Goal: Task Accomplishment & Management: Manage account settings

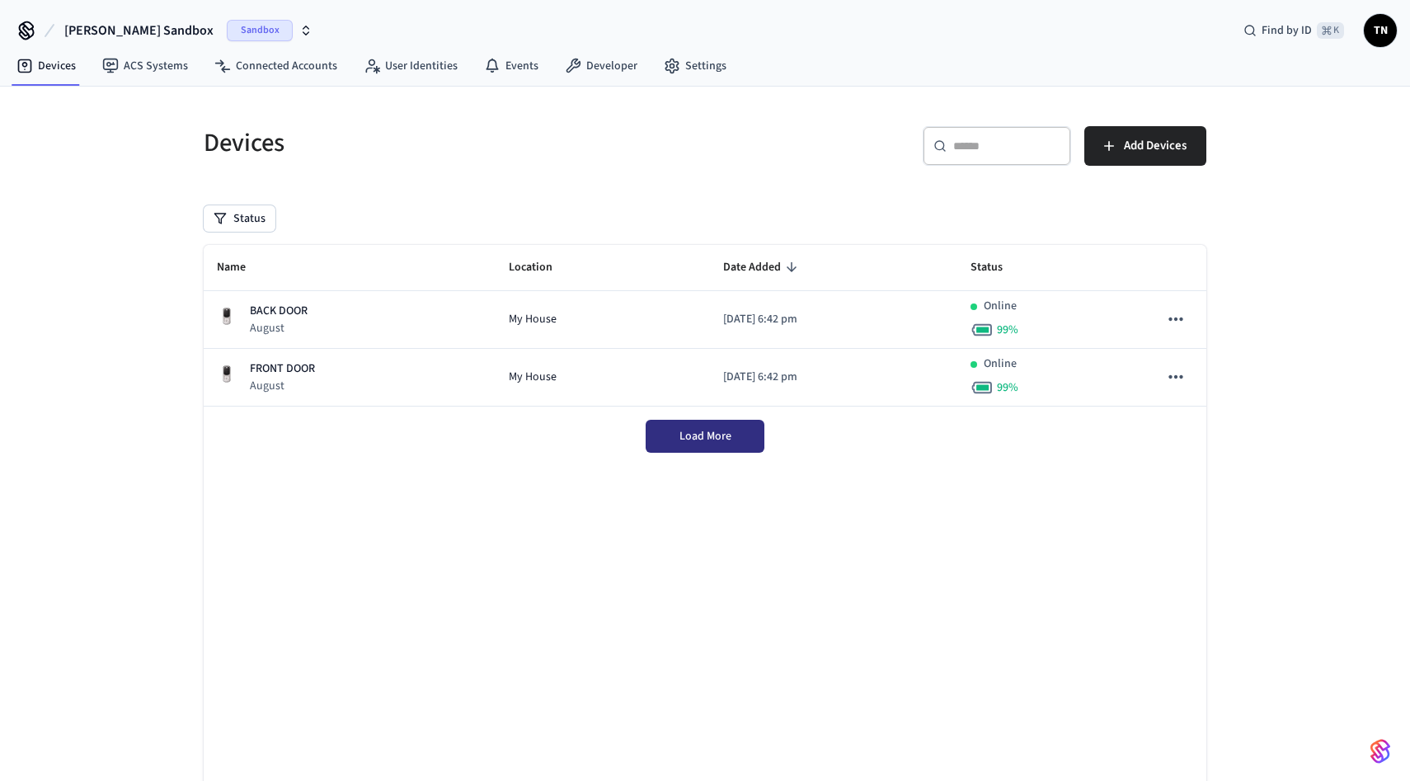
click at [728, 431] on span "Load More" at bounding box center [706, 436] width 52 height 16
click at [303, 64] on link "Connected Accounts" at bounding box center [275, 66] width 149 height 30
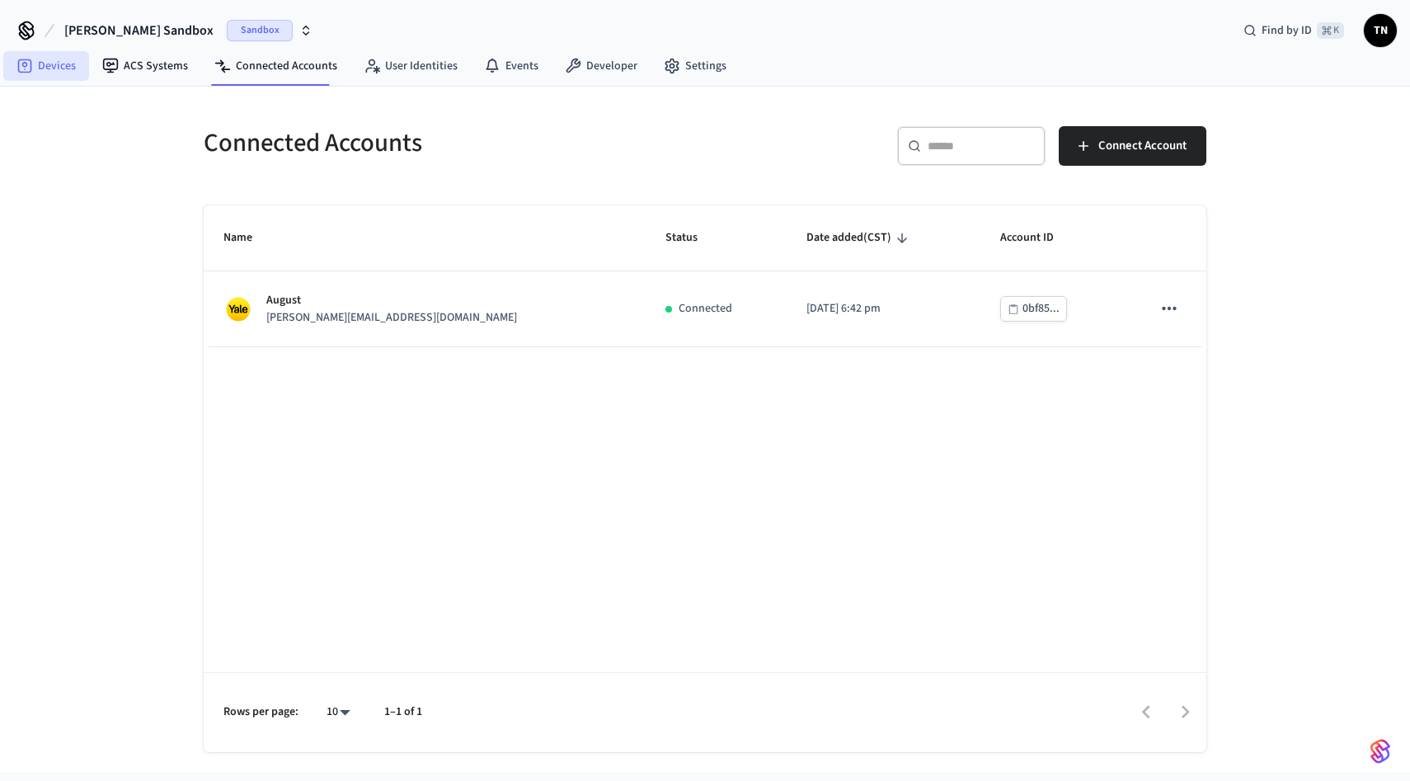
click at [68, 64] on link "Devices" at bounding box center [46, 66] width 86 height 30
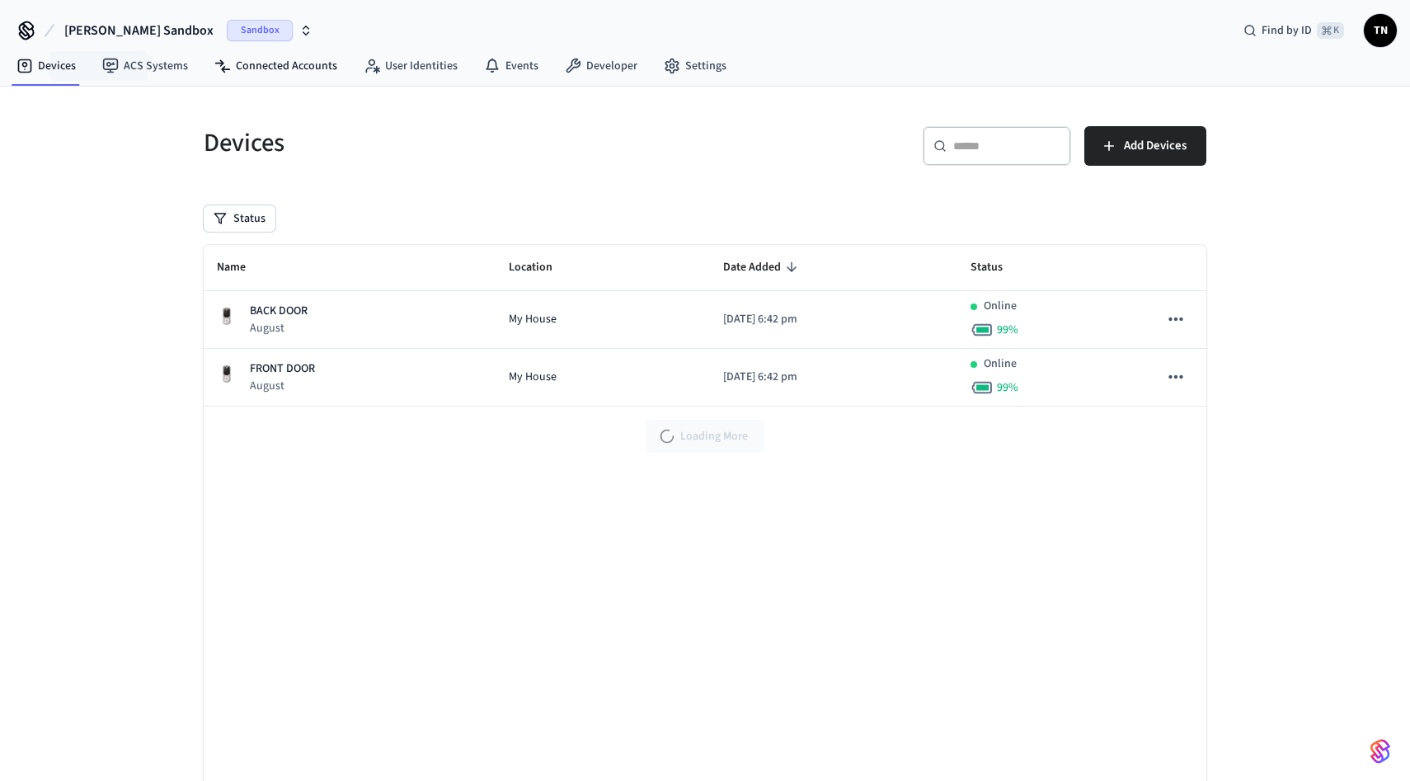
click at [247, 83] on nav "Devices ACS Systems Connected Accounts User Identities Events Developer Settings" at bounding box center [371, 67] width 737 height 38
click at [283, 69] on link "Connected Accounts" at bounding box center [275, 66] width 149 height 30
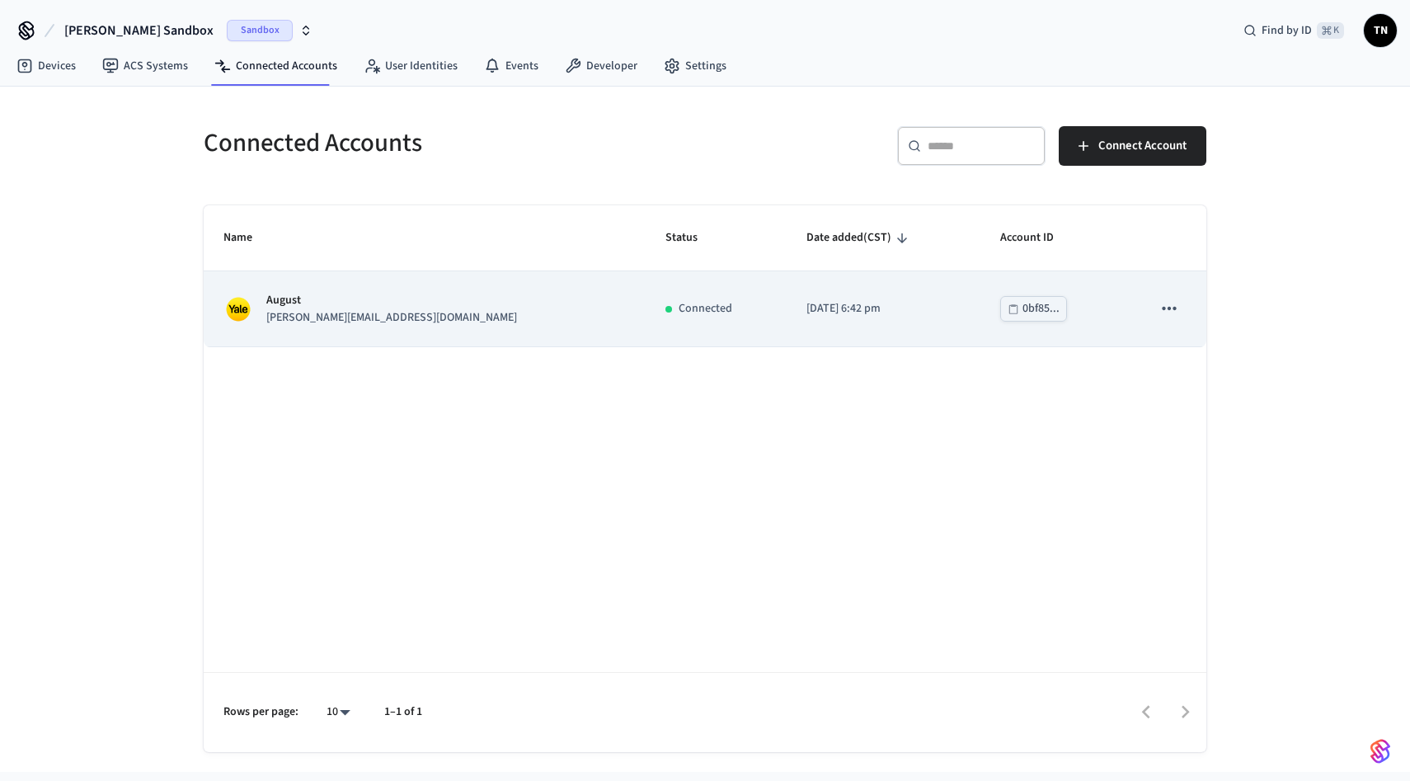
click at [1170, 304] on icon "sticky table" at bounding box center [1169, 308] width 21 height 21
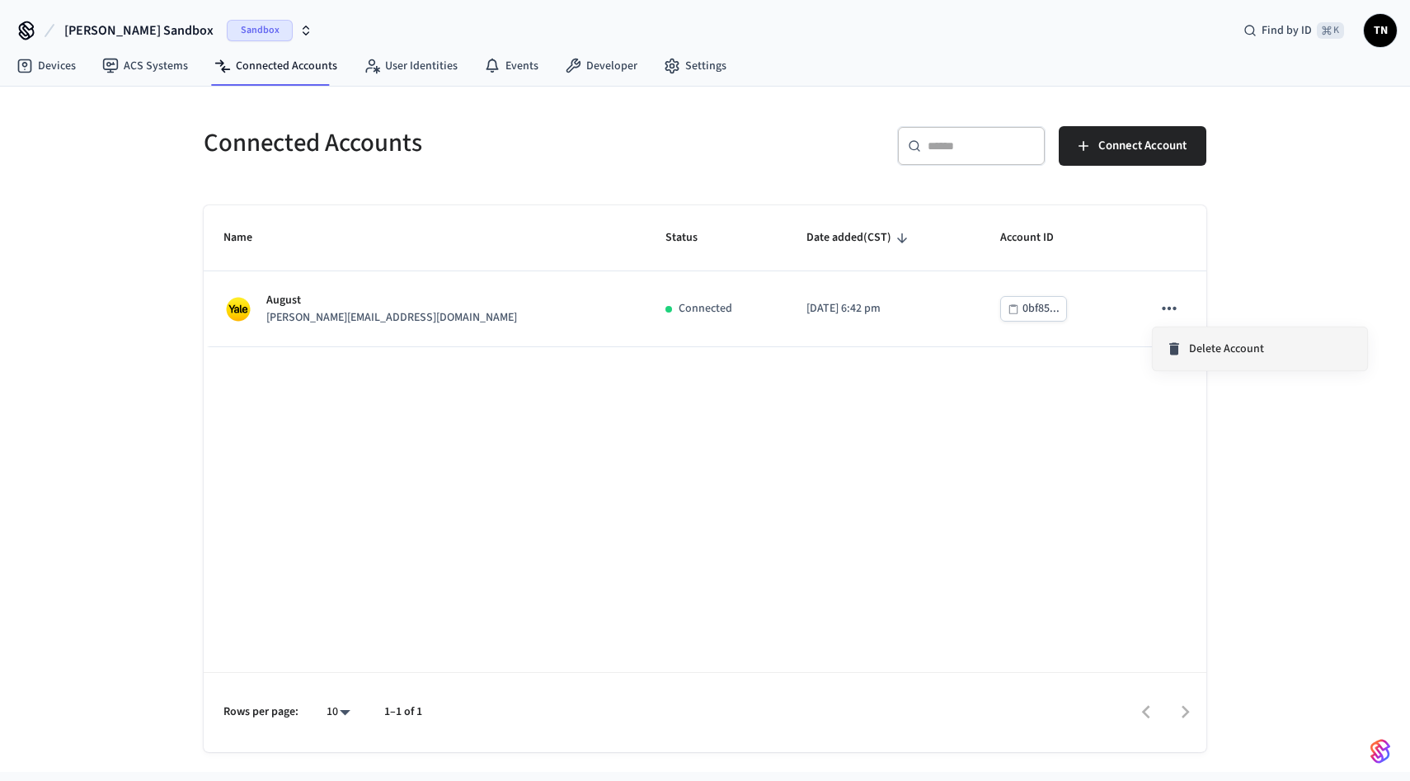
click at [1205, 349] on span "Delete Account" at bounding box center [1226, 349] width 75 height 16
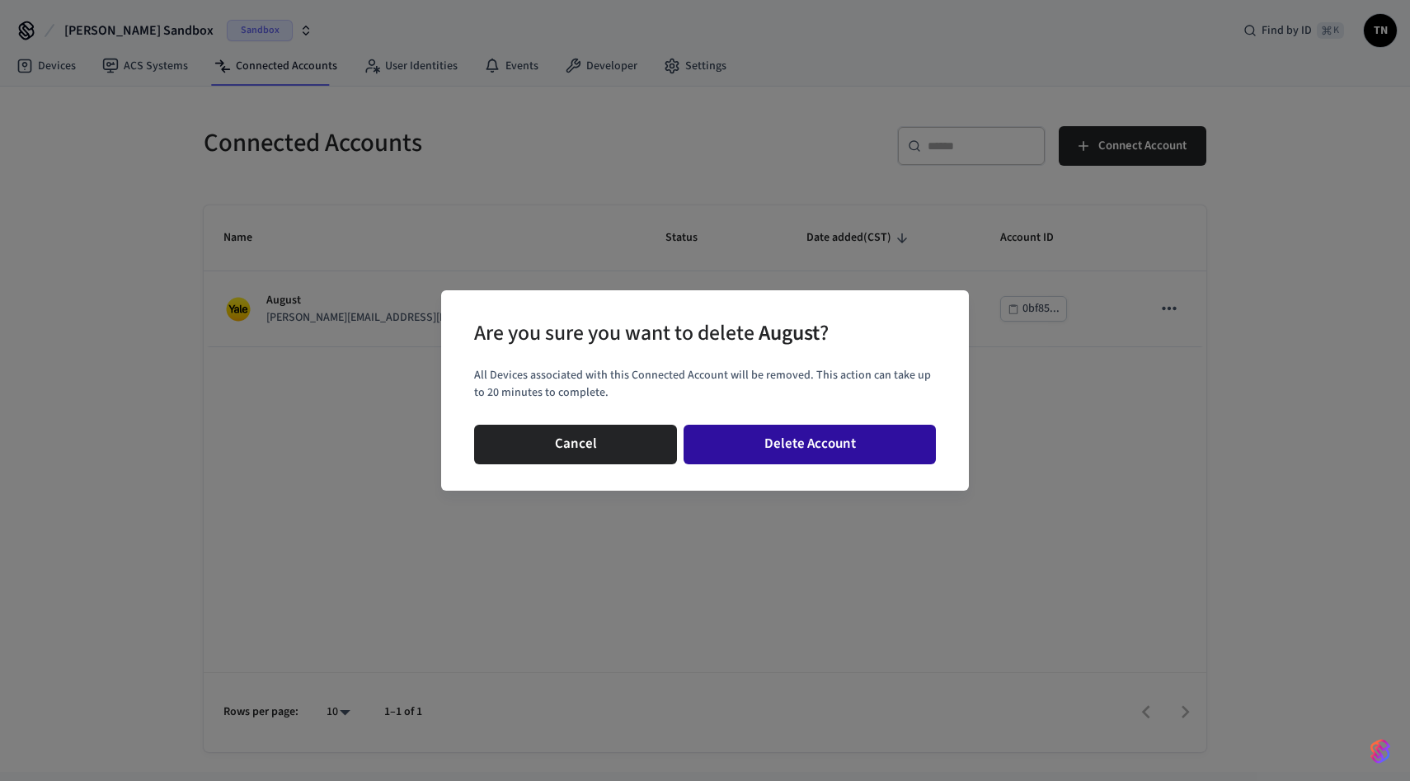
click at [849, 436] on button "Delete Account" at bounding box center [810, 445] width 252 height 40
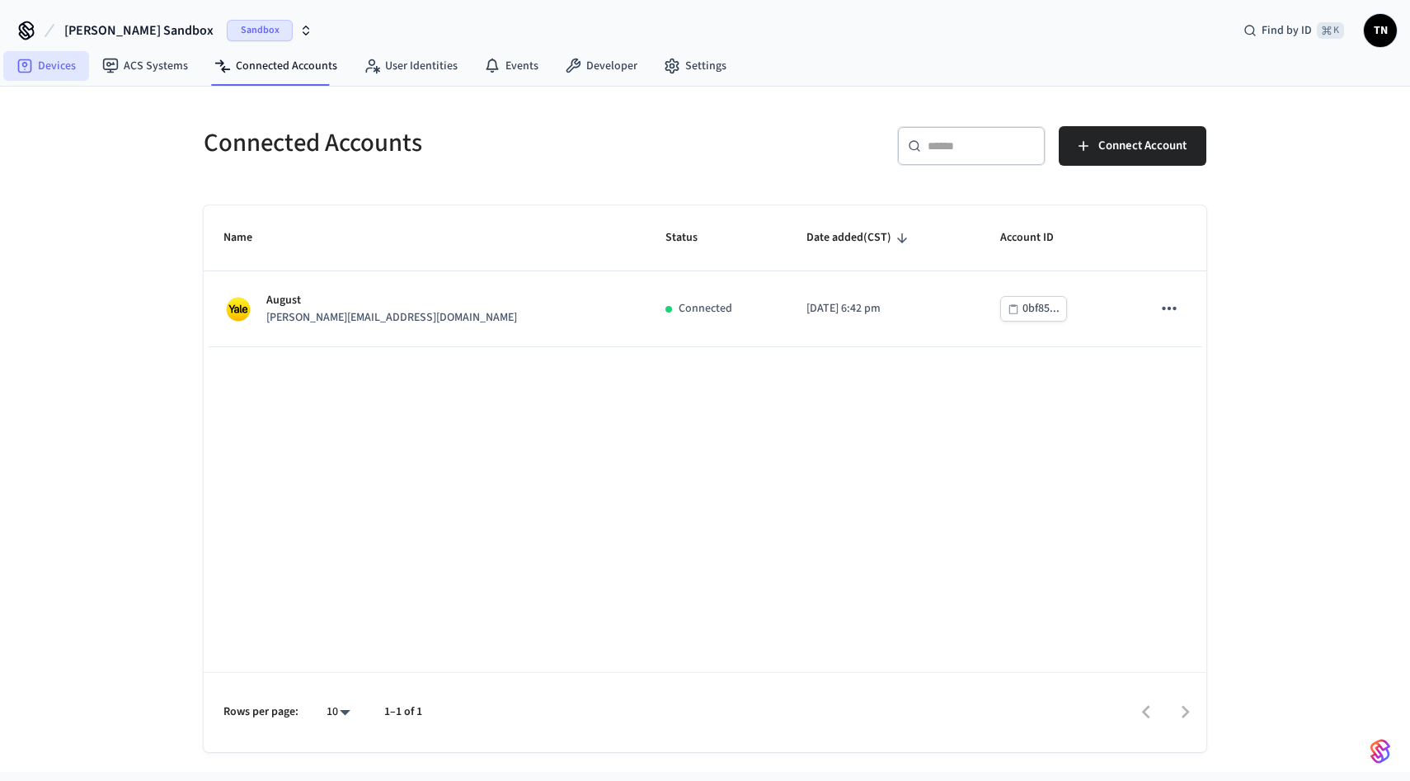
click at [57, 60] on link "Devices" at bounding box center [46, 66] width 86 height 30
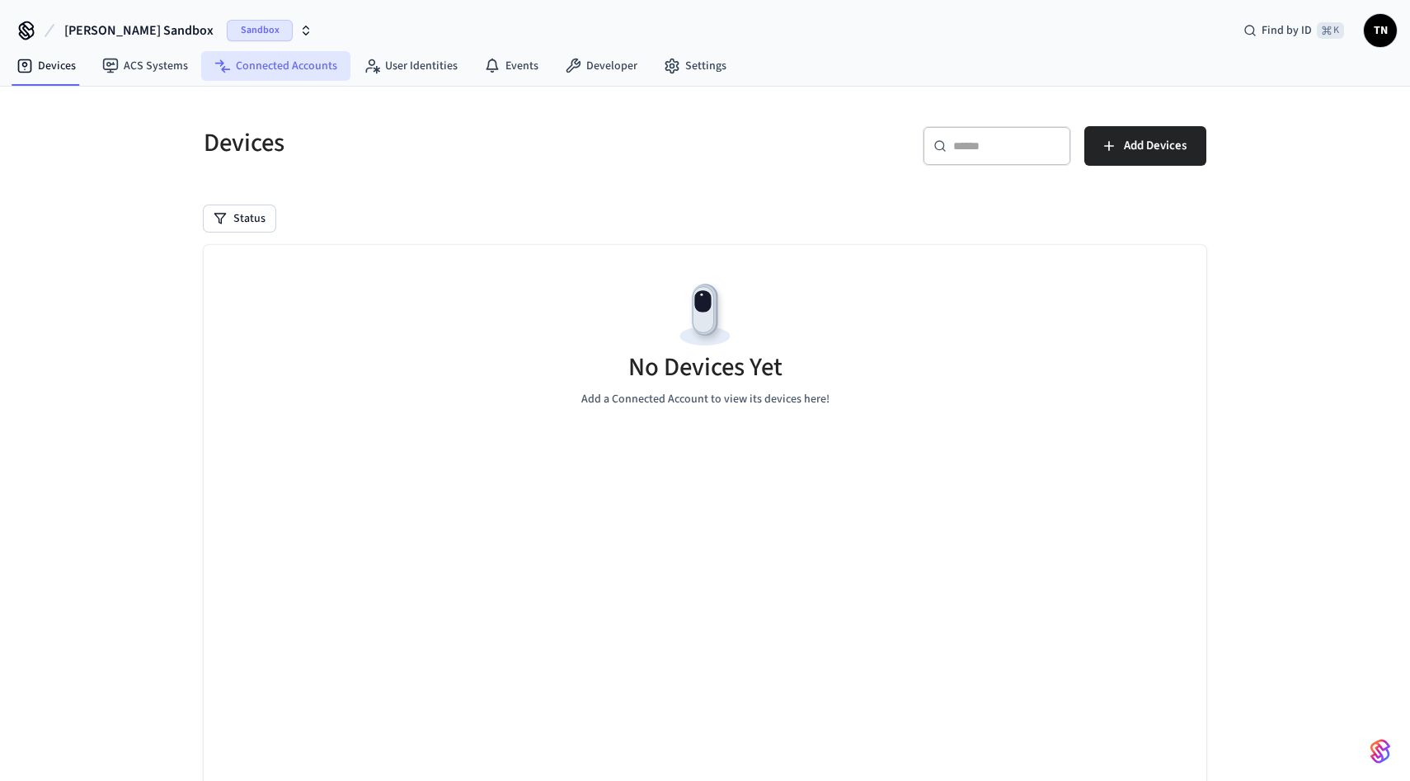
click at [287, 76] on link "Connected Accounts" at bounding box center [275, 66] width 149 height 30
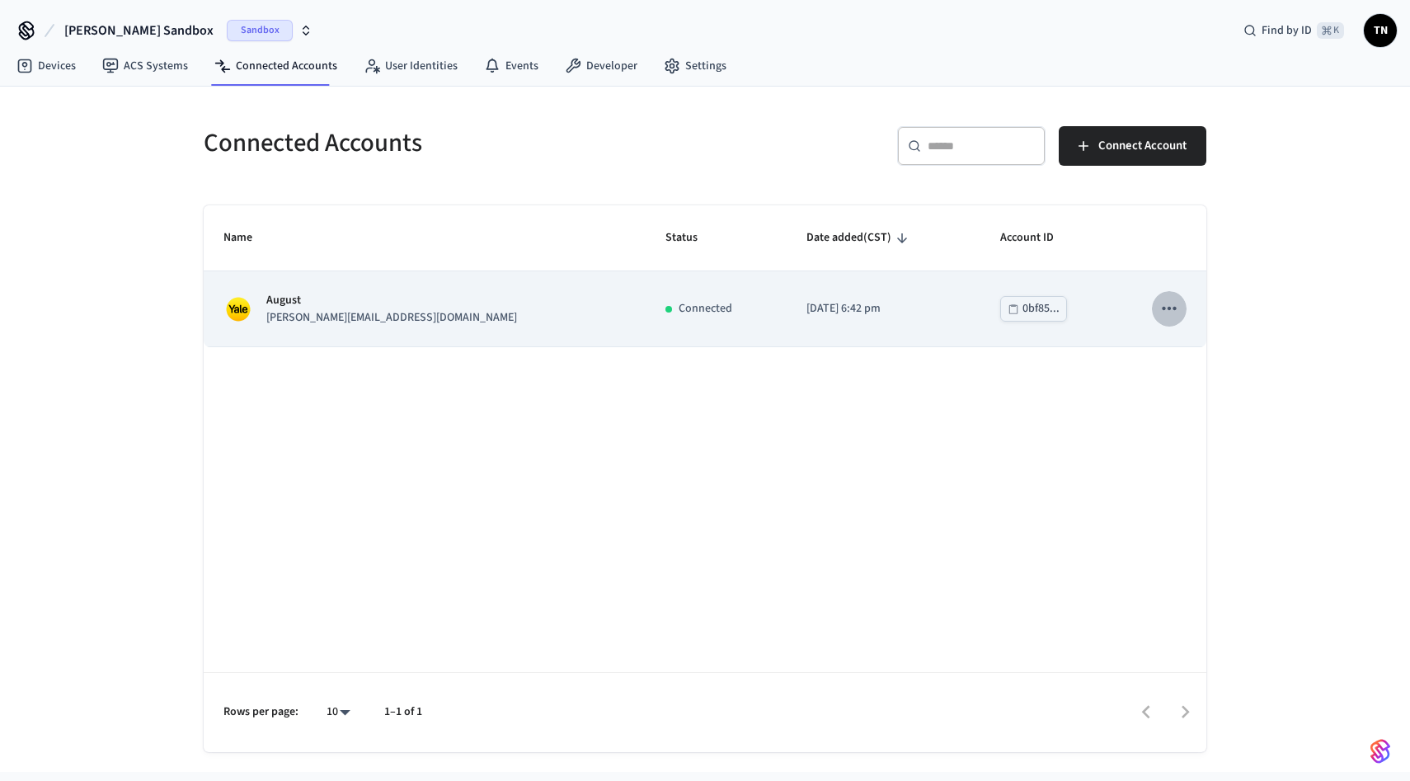
click at [1163, 312] on icon "sticky table" at bounding box center [1169, 308] width 21 height 21
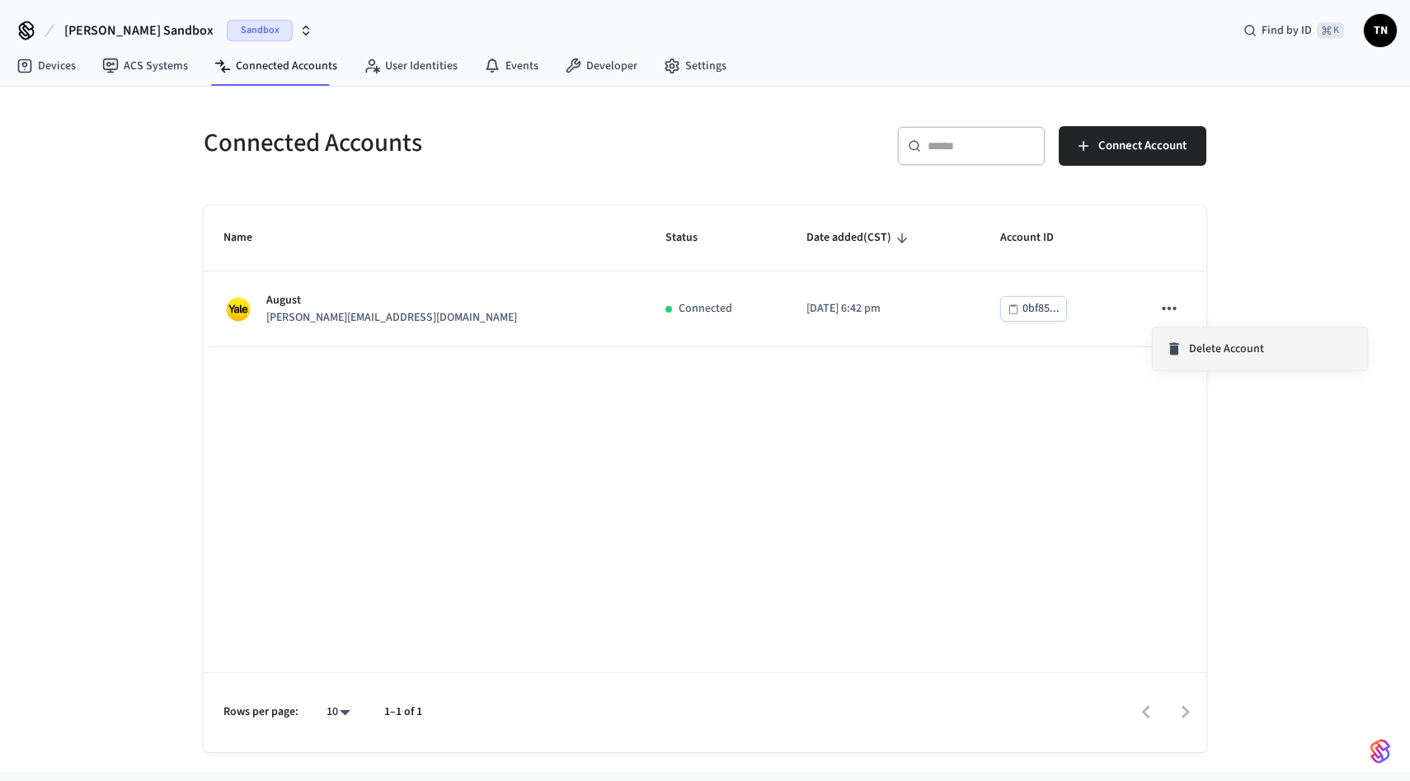
click at [1179, 350] on icon at bounding box center [1174, 349] width 16 height 16
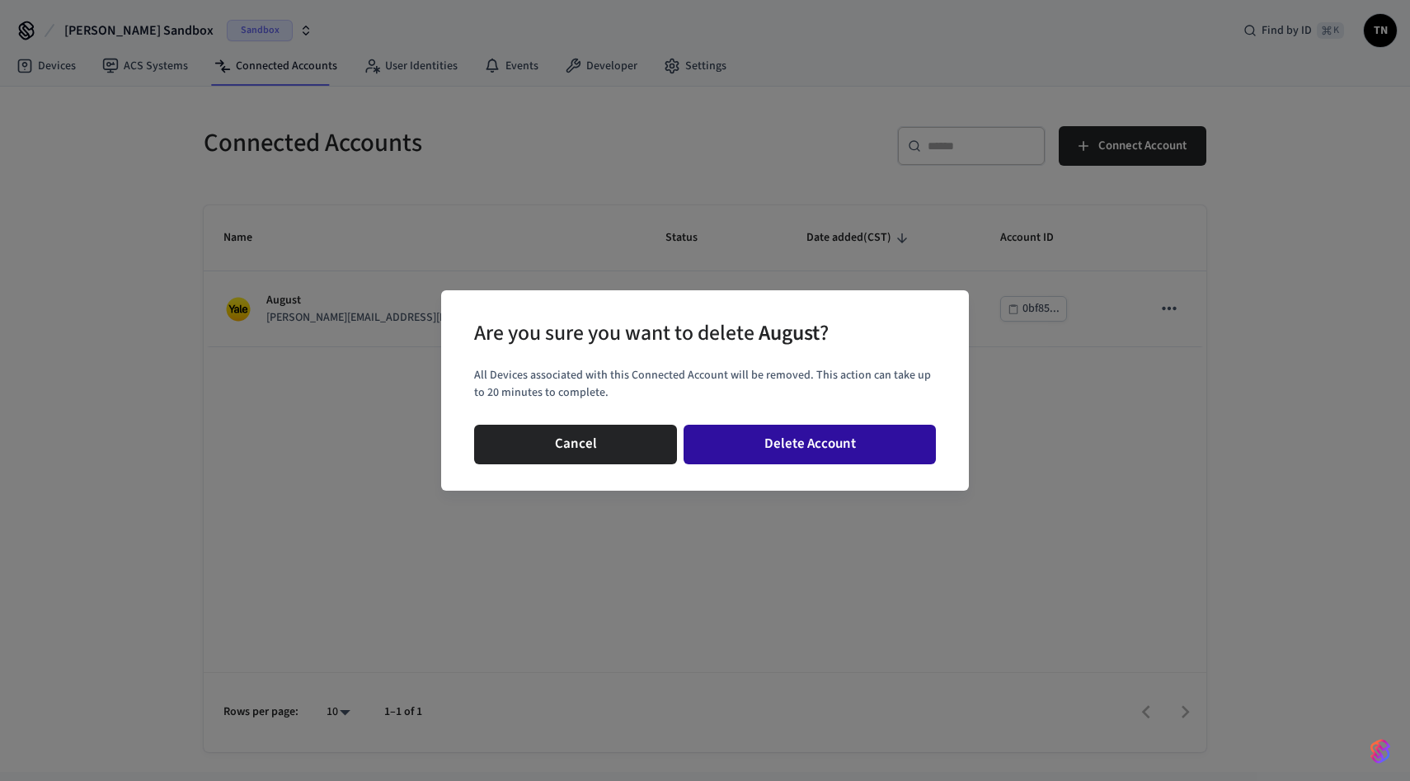
click at [831, 436] on button "Delete Account" at bounding box center [810, 445] width 252 height 40
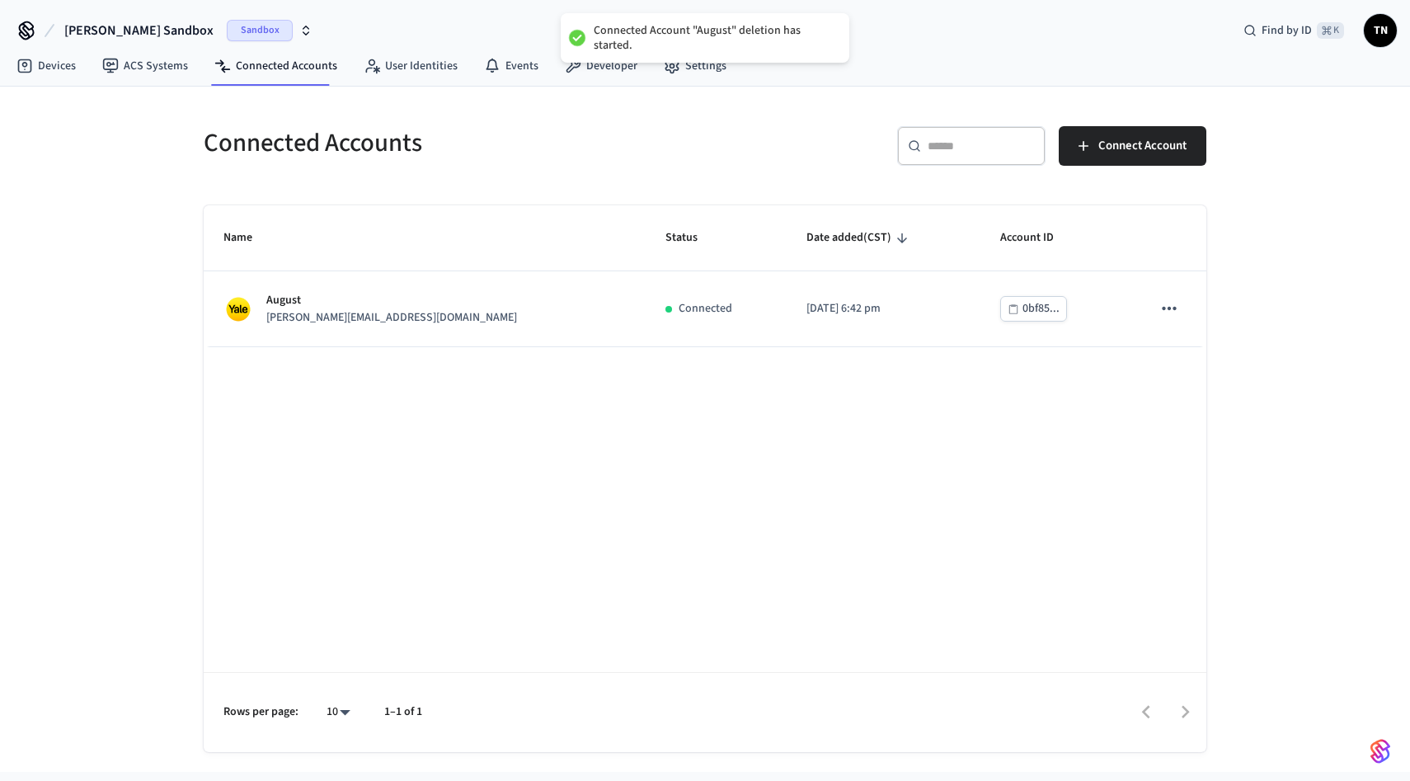
click at [821, 149] on div "​ ​ Connect Account" at bounding box center [961, 152] width 492 height 53
click at [657, 77] on link "Settings" at bounding box center [695, 66] width 89 height 30
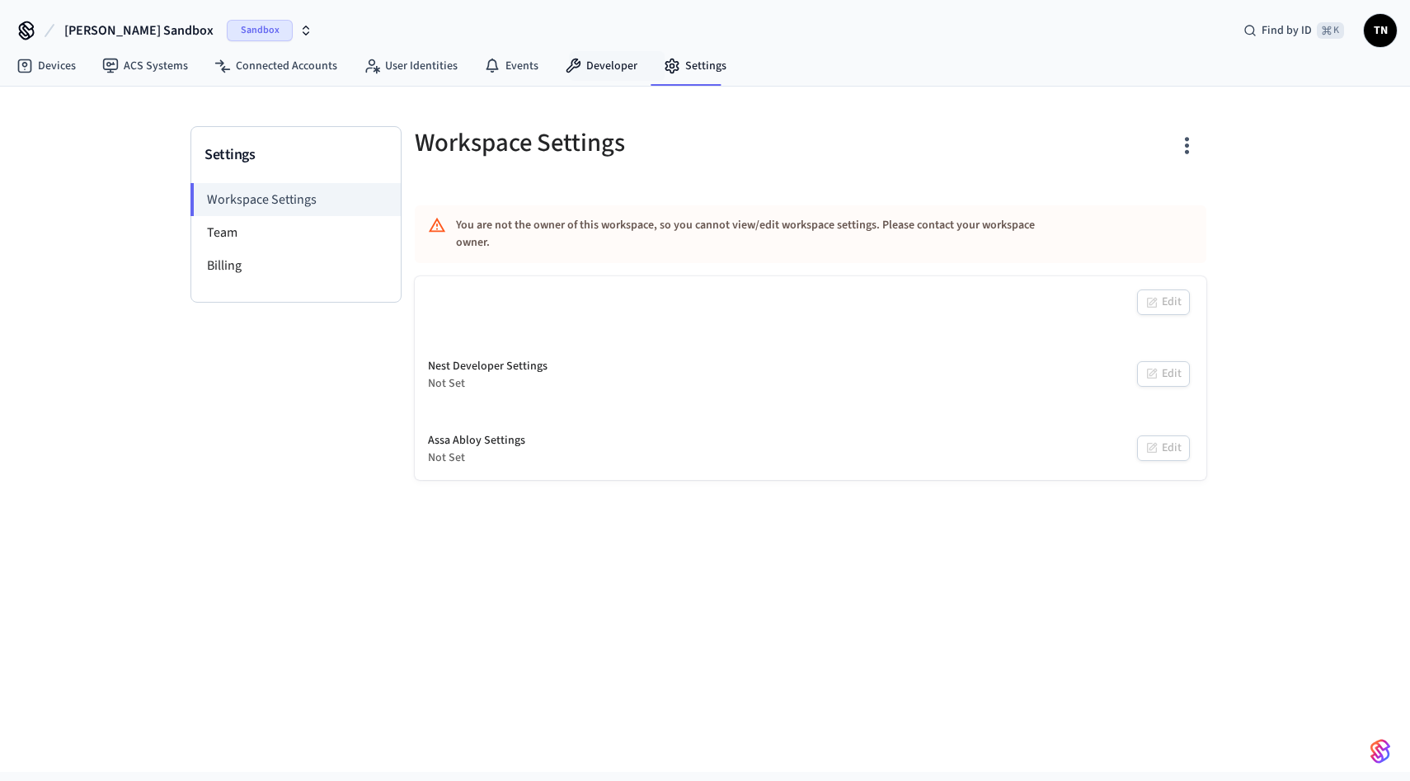
click at [590, 64] on link "Developer" at bounding box center [601, 66] width 99 height 30
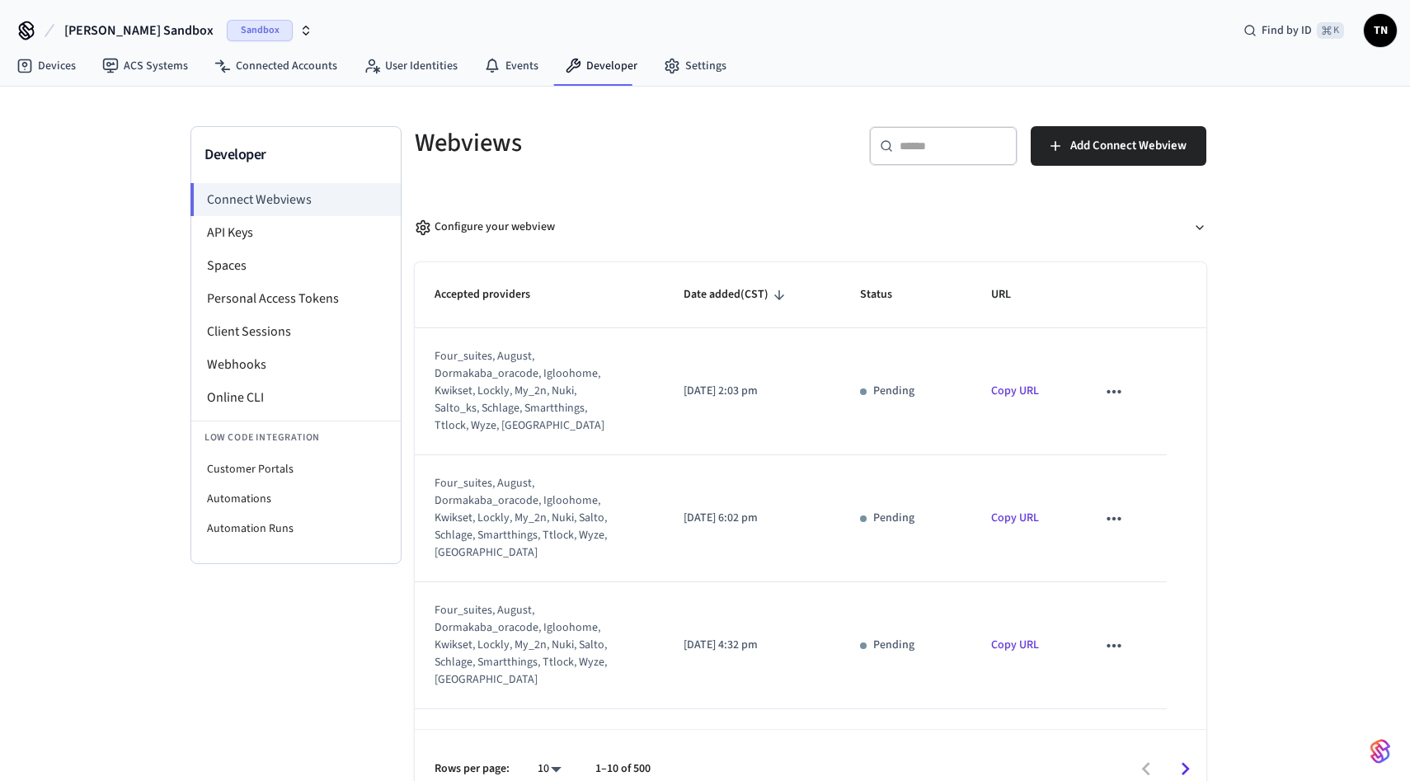
scroll to position [28, 0]
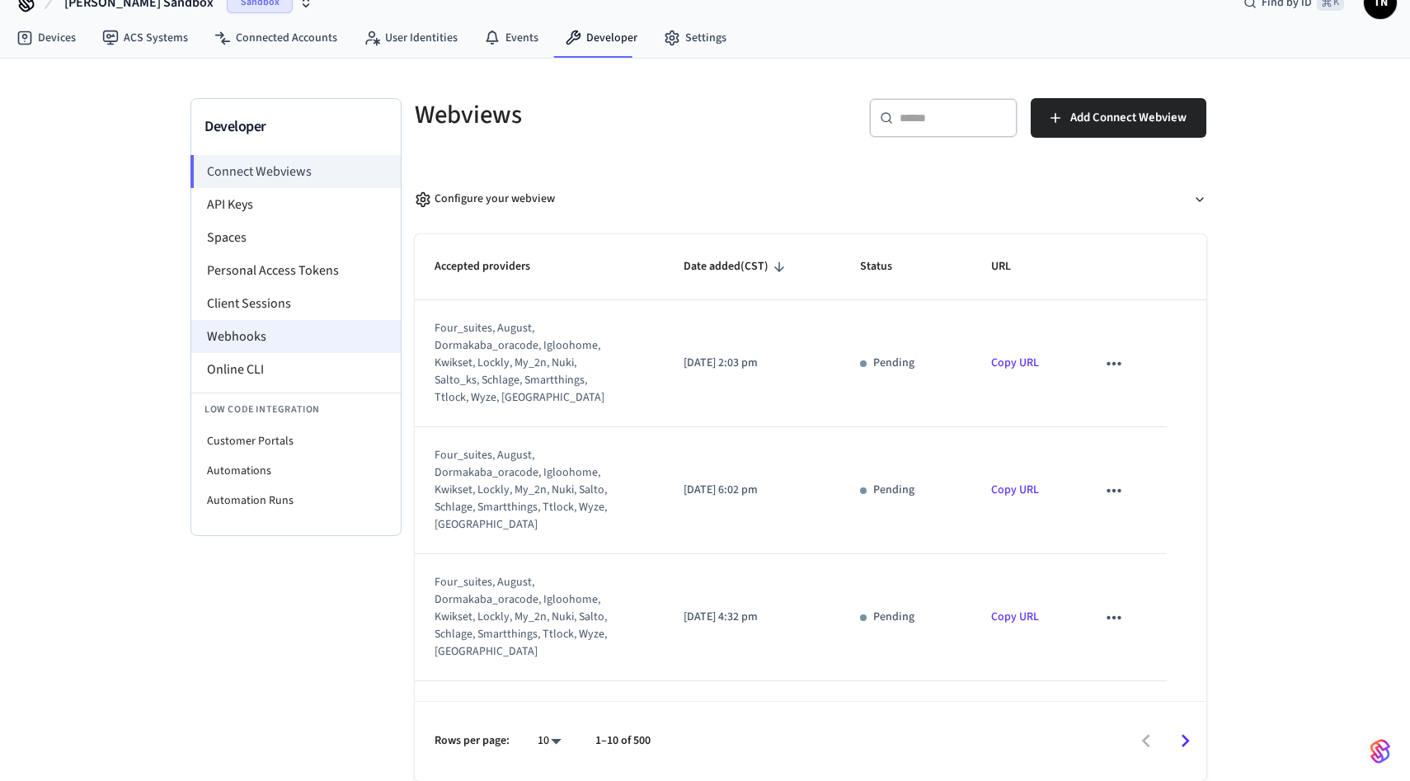
click at [321, 338] on li "Webhooks" at bounding box center [295, 336] width 209 height 33
click at [332, 336] on li "Webhooks" at bounding box center [295, 336] width 209 height 33
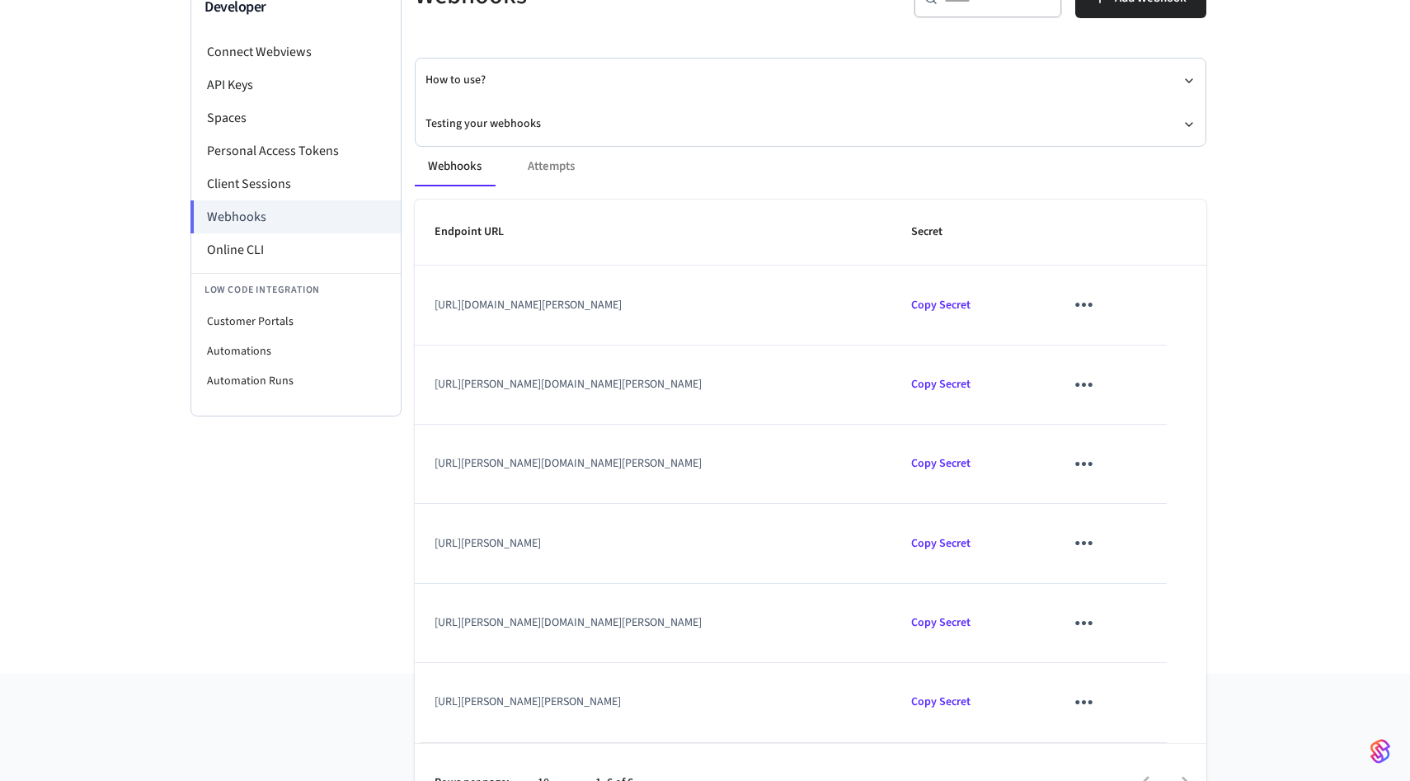
scroll to position [190, 0]
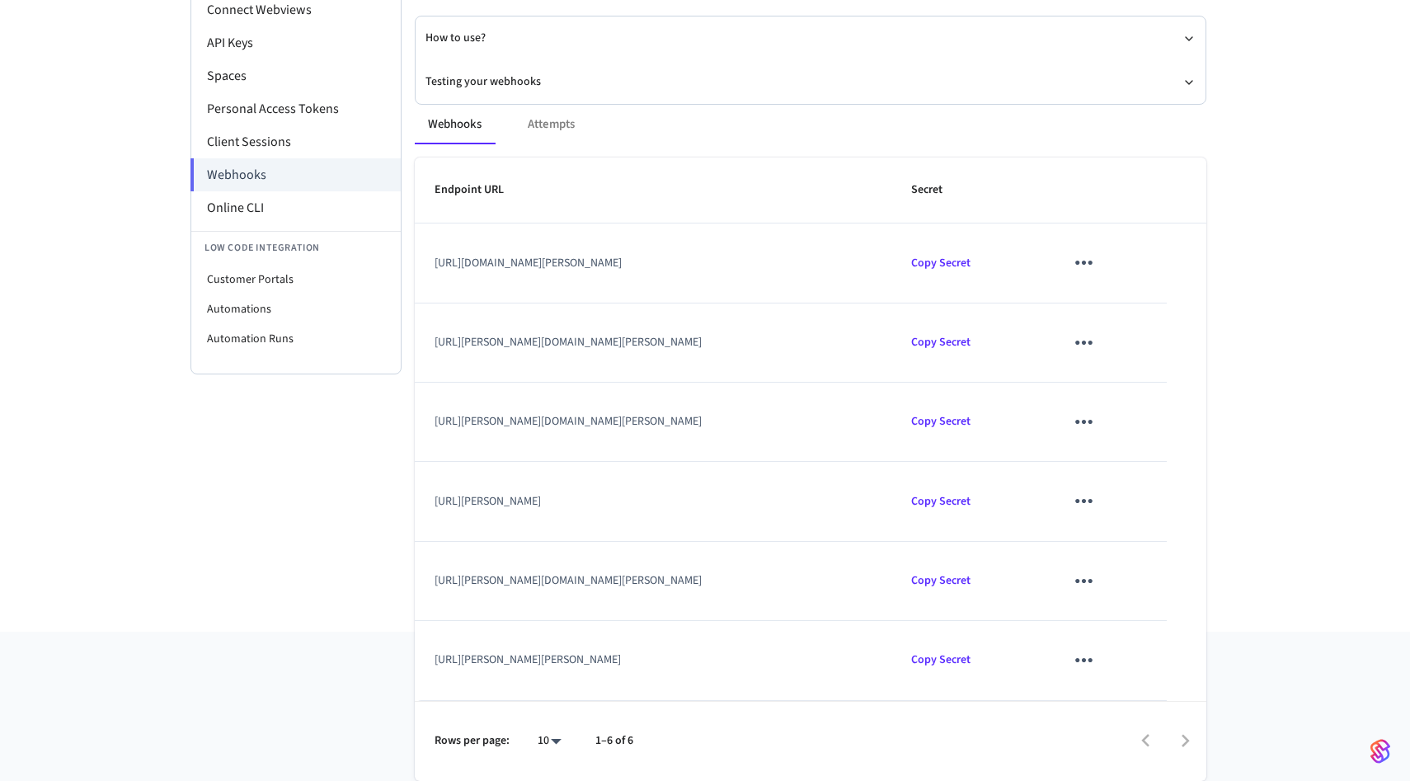
click at [1097, 333] on icon "sticky table" at bounding box center [1084, 343] width 26 height 26
click at [947, 162] on div at bounding box center [705, 390] width 1410 height 781
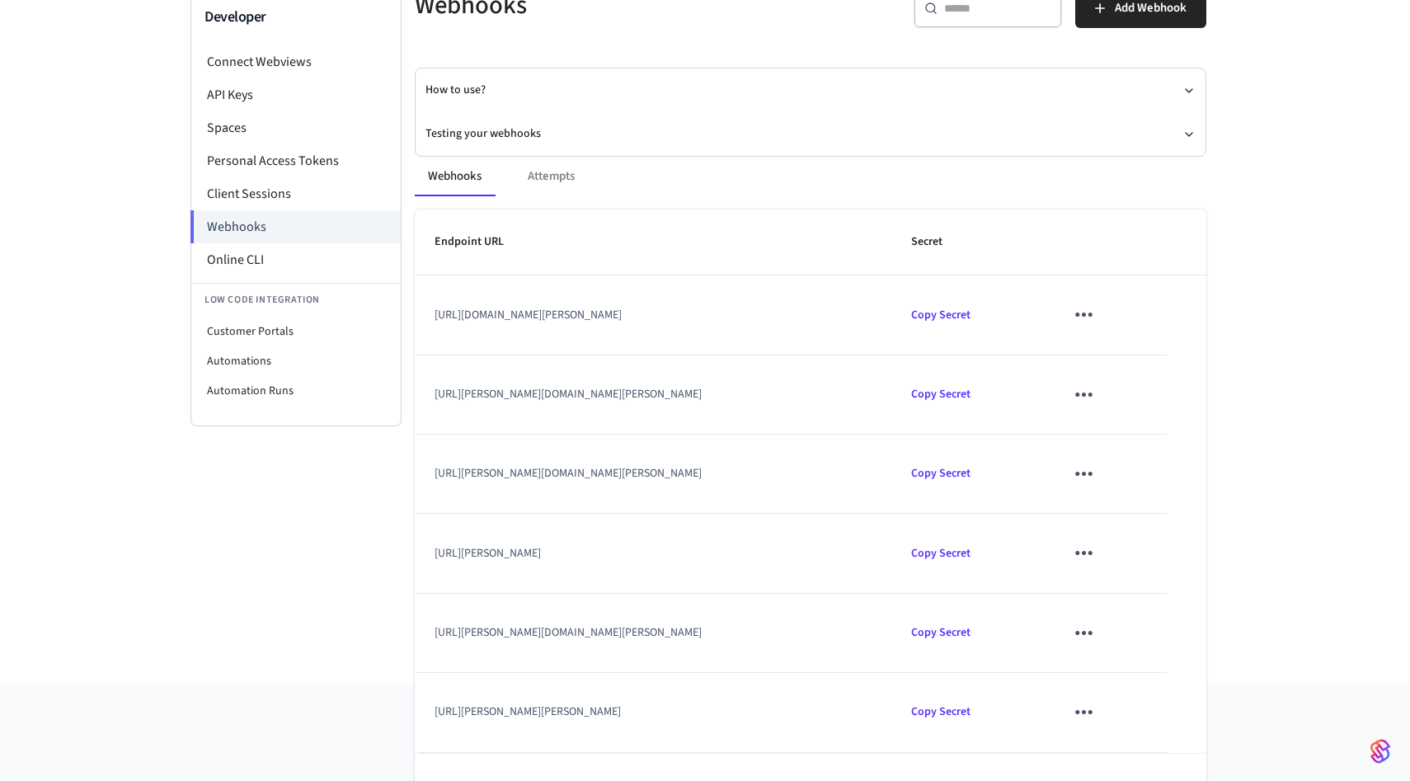
click at [961, 143] on div "Webhooks Attempts Endpoint URL Secret https://iven.sb.akia.com/webhooks/seam/c5…" at bounding box center [801, 485] width 812 height 696
click at [982, 135] on button "Testing your webhooks" at bounding box center [811, 134] width 770 height 44
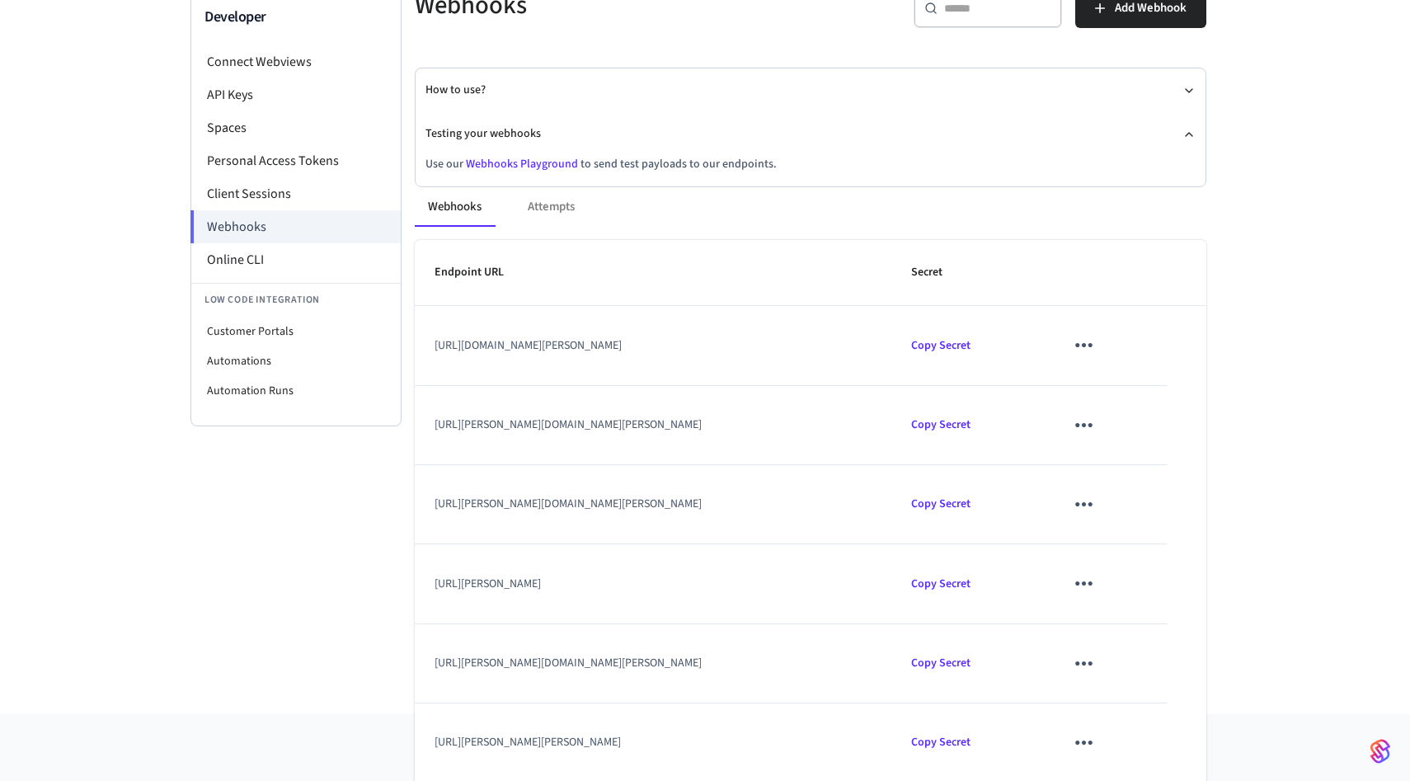
click at [515, 165] on link "Webhooks Playground" at bounding box center [522, 164] width 112 height 16
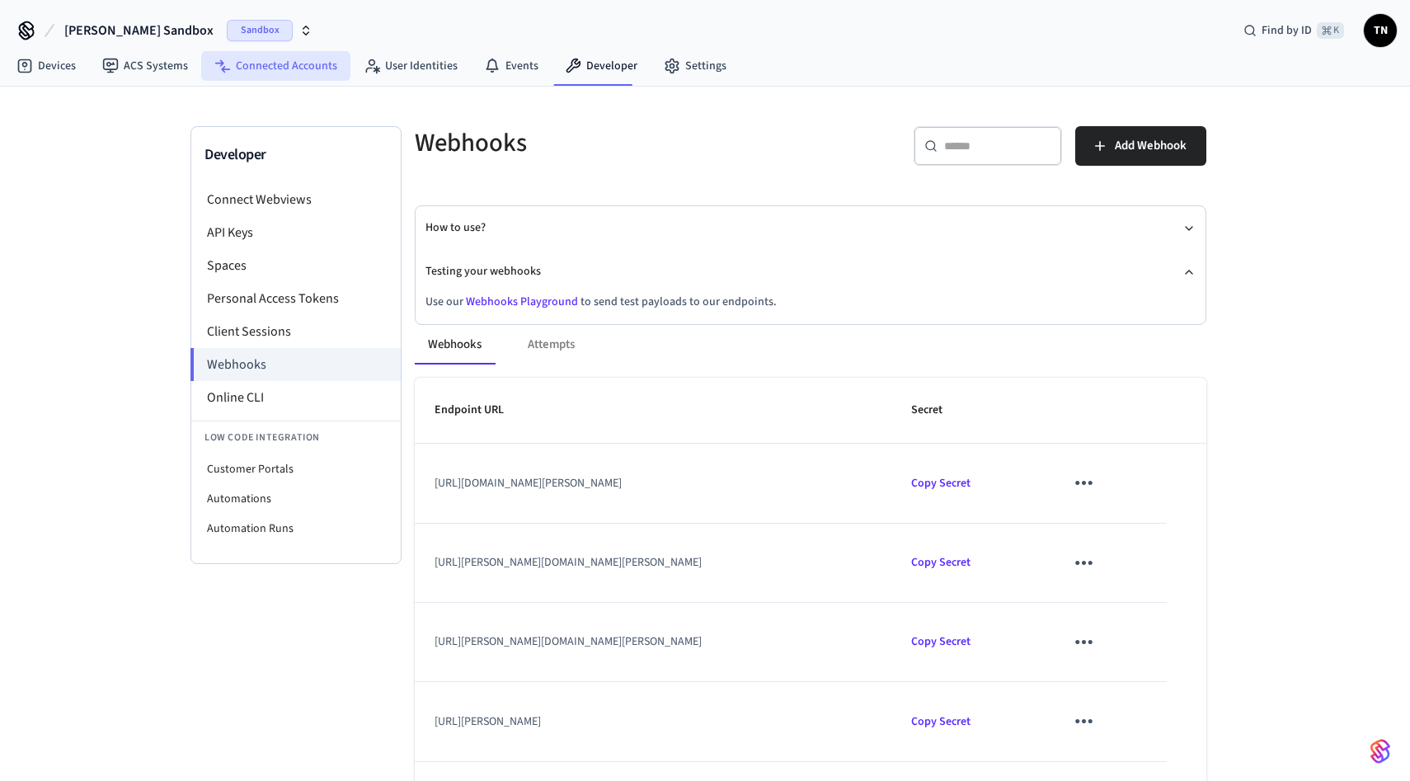
click at [285, 77] on link "Connected Accounts" at bounding box center [275, 66] width 149 height 30
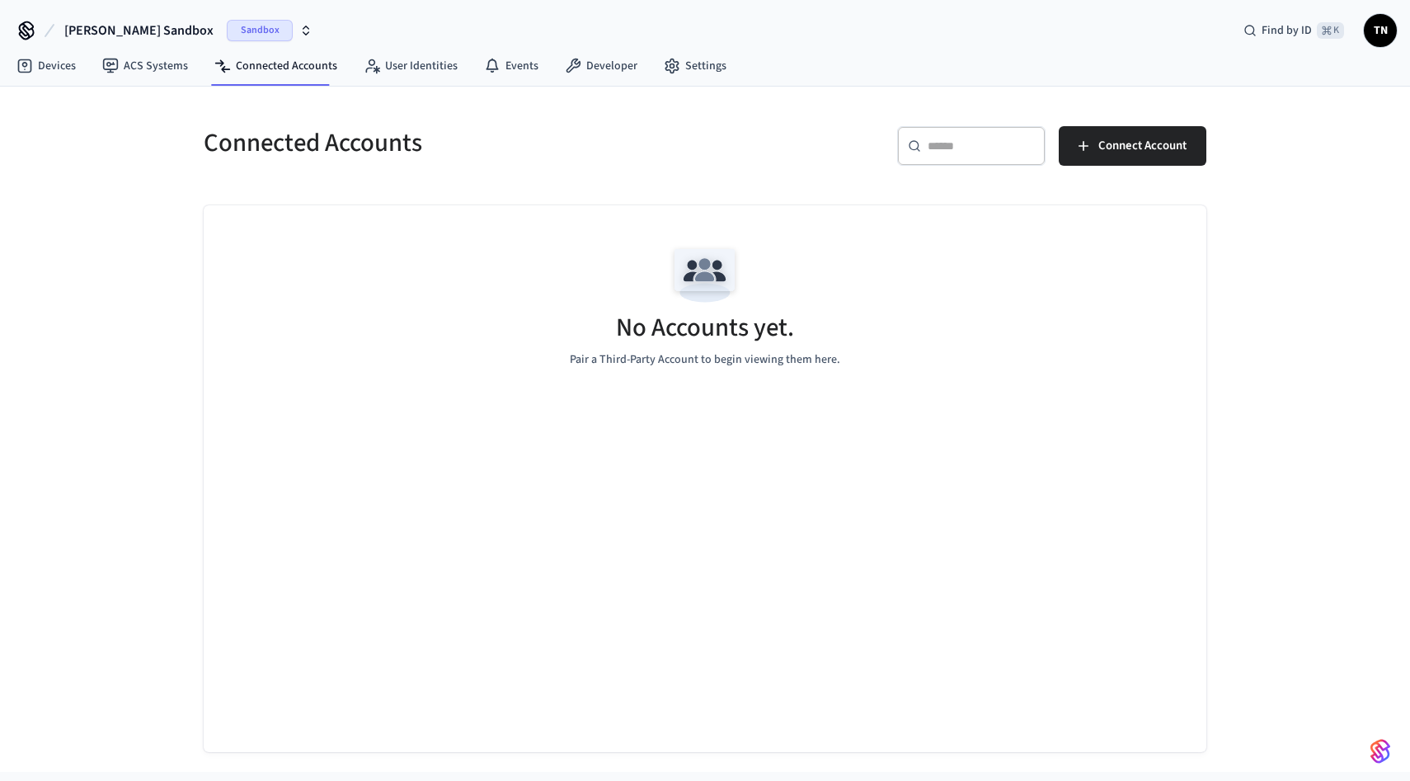
click at [567, 153] on h5 "Connected Accounts" at bounding box center [450, 143] width 492 height 34
